Goal: Task Accomplishment & Management: Manage account settings

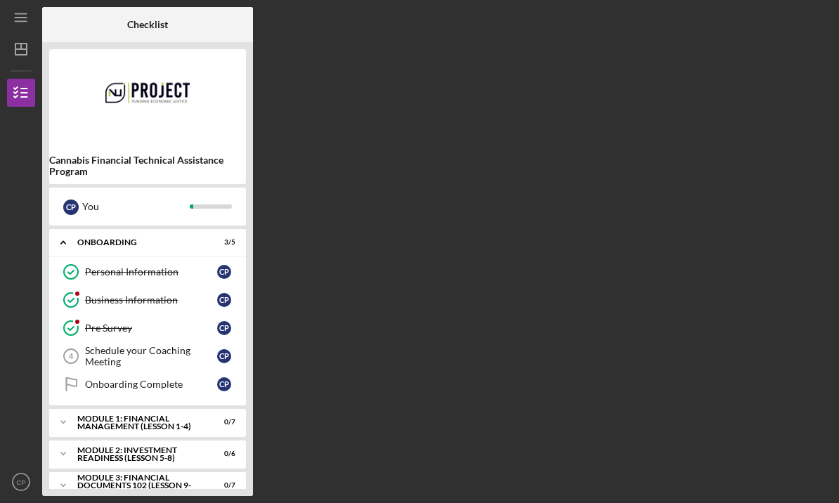
click at [149, 353] on div "Schedule your Coaching Meeting" at bounding box center [151, 356] width 132 height 22
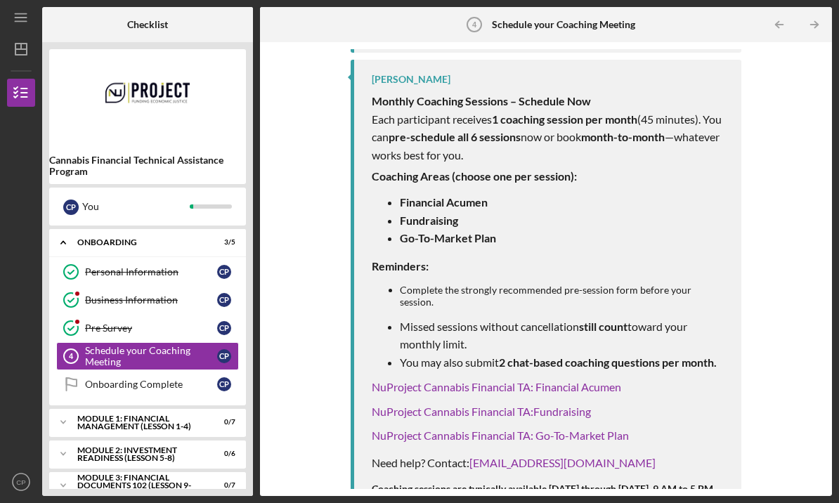
click at [153, 379] on div "Onboarding Complete" at bounding box center [151, 384] width 132 height 11
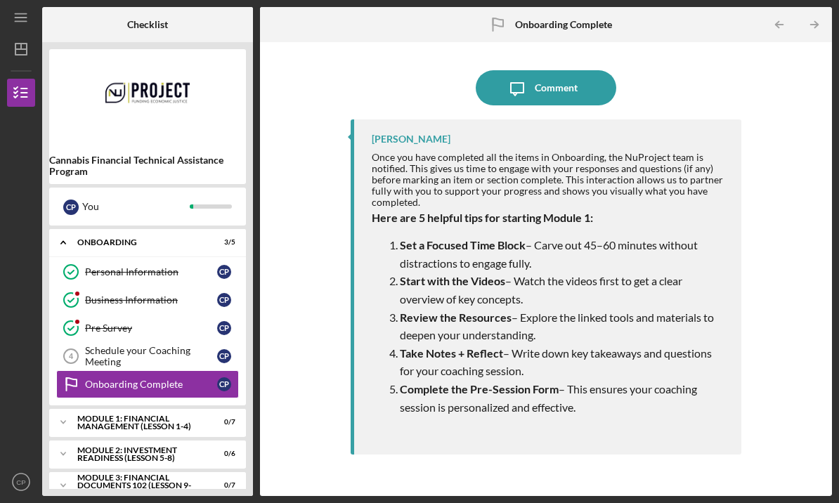
click at [163, 345] on div "Schedule your Coaching Meeting" at bounding box center [151, 356] width 132 height 22
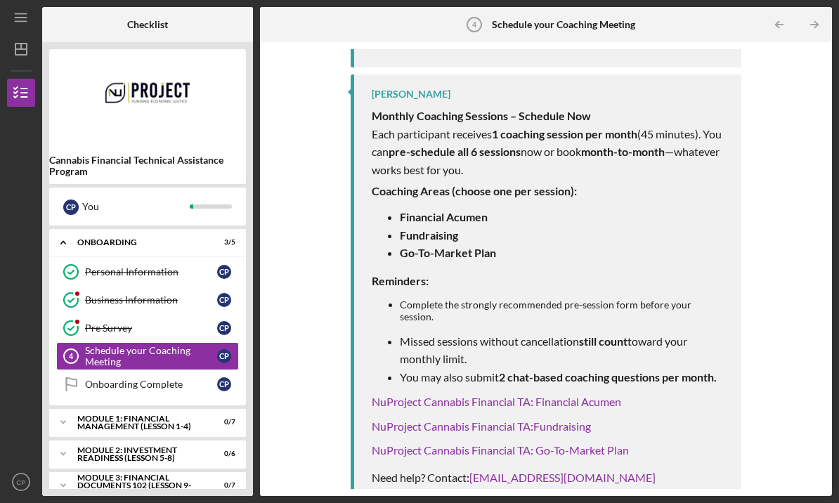
scroll to position [290, 0]
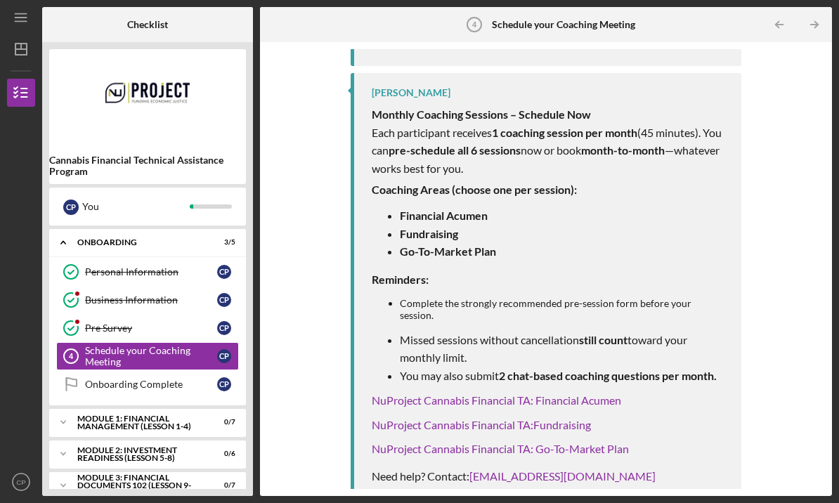
click at [471, 442] on link "NuProject Cannabis Financial TA: Go-To-Market Plan" at bounding box center [500, 448] width 257 height 13
